Goal: Information Seeking & Learning: Find specific fact

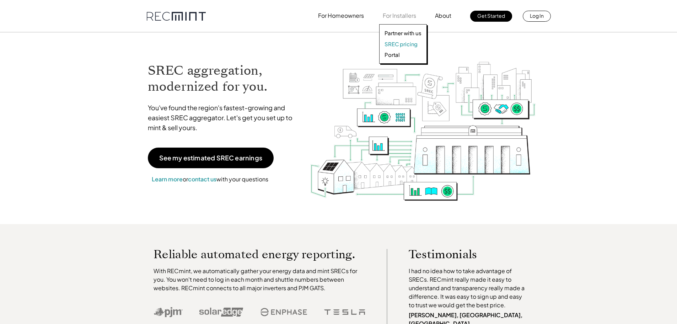
click at [402, 44] on p "SREC pricing" at bounding box center [400, 44] width 33 height 7
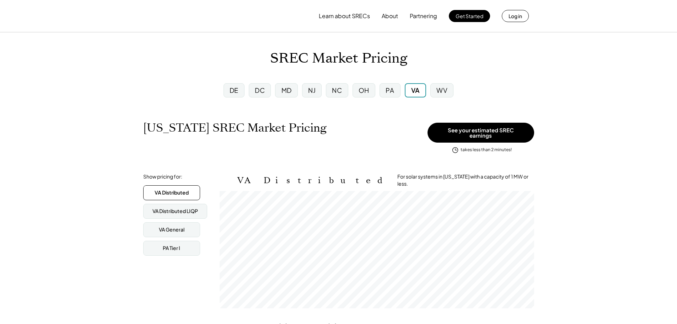
scroll to position [117, 314]
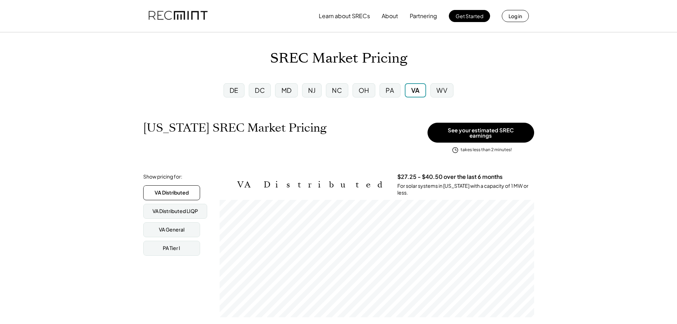
click at [393, 88] on div "PA" at bounding box center [390, 90] width 9 height 9
